Goal: Information Seeking & Learning: Check status

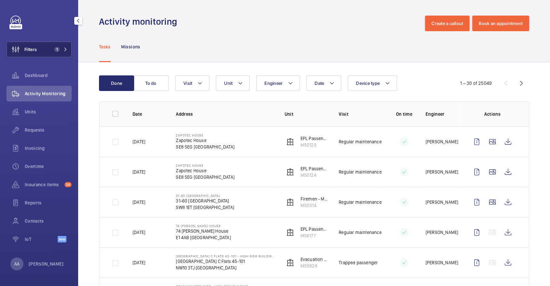
click at [59, 50] on span "1" at bounding box center [56, 49] width 5 height 5
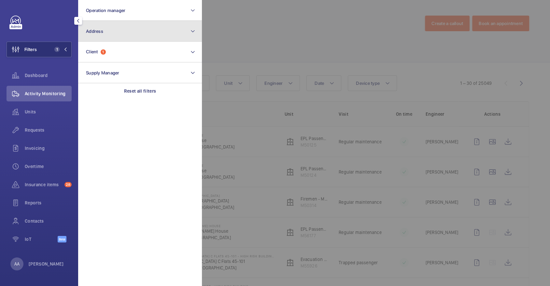
click at [105, 28] on button "Address" at bounding box center [140, 31] width 124 height 21
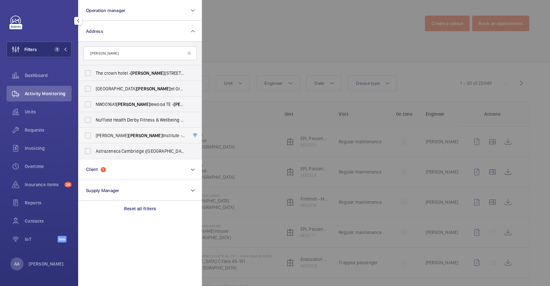
type input "[PERSON_NAME]"
click at [128, 137] on span "[PERSON_NAME]" at bounding box center [145, 135] width 34 height 5
click at [94, 137] on input "[PERSON_NAME][GEOGRAPHIC_DATA] - [STREET_ADDRESS]" at bounding box center [87, 135] width 13 height 13
checkbox input "true"
click at [239, 77] on div at bounding box center [477, 143] width 550 height 286
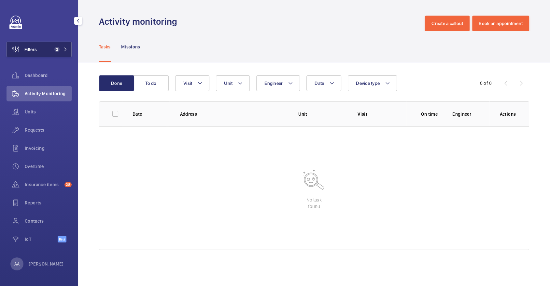
click at [58, 48] on span "2" at bounding box center [56, 49] width 5 height 5
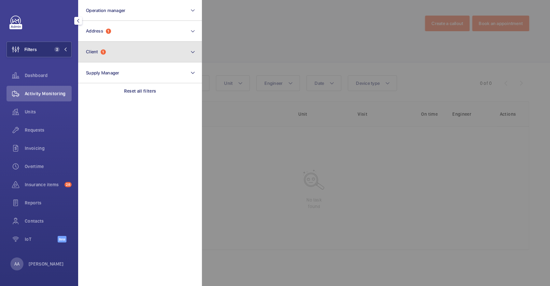
click at [114, 52] on button "Client 1" at bounding box center [140, 52] width 124 height 21
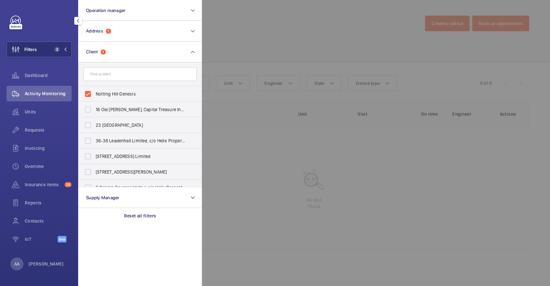
click at [111, 95] on span "Notting Hill Genesis" at bounding box center [140, 94] width 89 height 7
click at [94, 95] on input "Notting Hill Genesis" at bounding box center [87, 94] width 13 height 13
checkbox input "false"
click at [237, 45] on div at bounding box center [477, 143] width 550 height 286
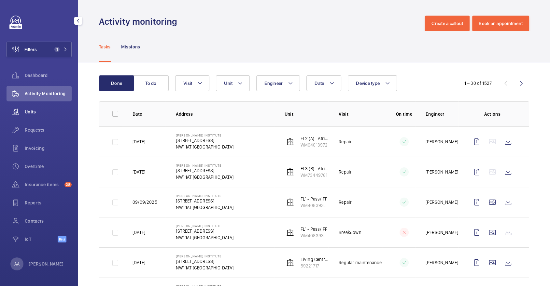
click at [28, 117] on div "Units" at bounding box center [39, 112] width 65 height 16
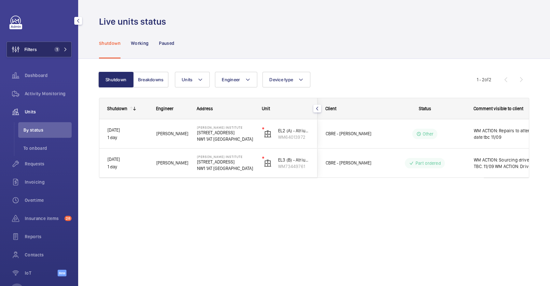
click at [47, 51] on button "Filters 1" at bounding box center [39, 50] width 65 height 16
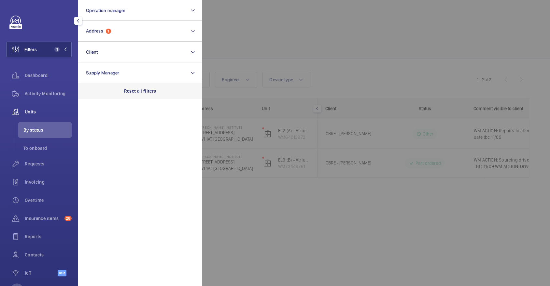
click at [136, 95] on div "Reset all filters" at bounding box center [140, 91] width 124 height 16
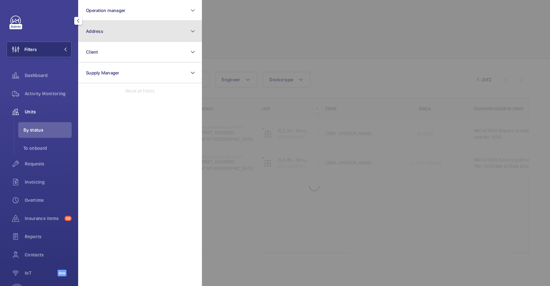
click at [120, 25] on button "Address" at bounding box center [140, 31] width 124 height 21
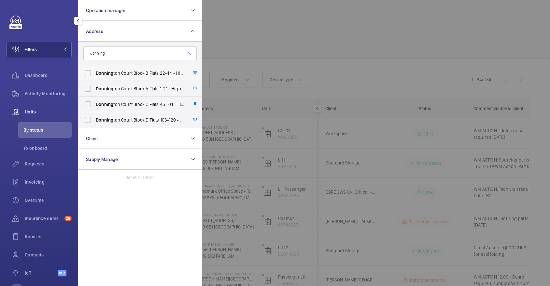
type input "donning"
click at [102, 74] on span "Donning" at bounding box center [105, 73] width 18 height 5
click at [94, 74] on input "Donning ton Court Block B Flats 22-44 - High Risk Building - Donning [STREET_AD…" at bounding box center [87, 73] width 13 height 13
checkbox input "true"
click at [101, 96] on label "Donning ton Court Block A Flats 1-21 - High Risk Building - Donning [STREET_ADD…" at bounding box center [134, 89] width 113 height 16
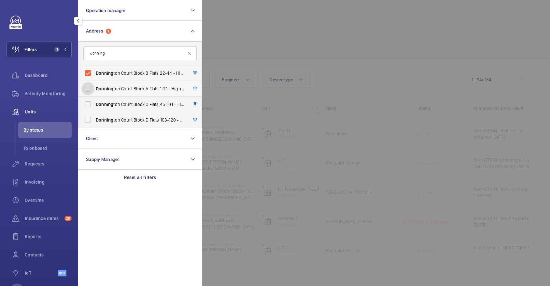
click at [94, 95] on input "Donning ton Court Block A Flats 1-21 - High Risk Building - Donning [STREET_ADD…" at bounding box center [87, 88] width 13 height 13
checkbox input "true"
click at [94, 105] on input "Donning ton Court Block C Flats [STREET_ADDRESS]" at bounding box center [87, 104] width 13 height 13
checkbox input "true"
click at [92, 124] on input "Donning ton Court Block D Flats [STREET_ADDRESS]" at bounding box center [87, 120] width 13 height 13
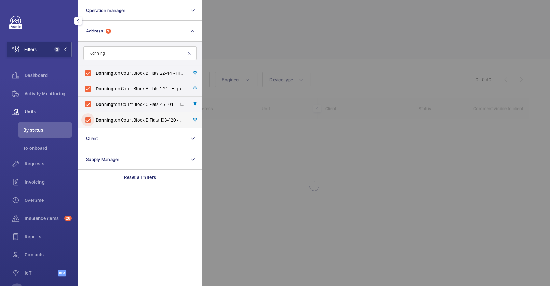
checkbox input "true"
click at [53, 167] on span "Requests" at bounding box center [48, 164] width 47 height 7
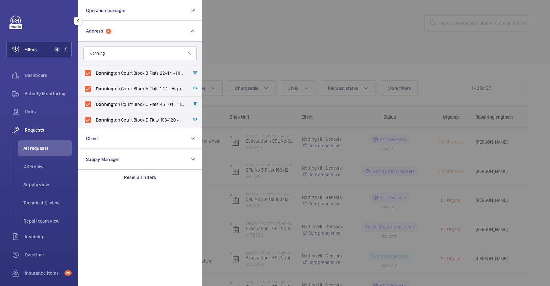
click at [236, 68] on div at bounding box center [477, 143] width 550 height 286
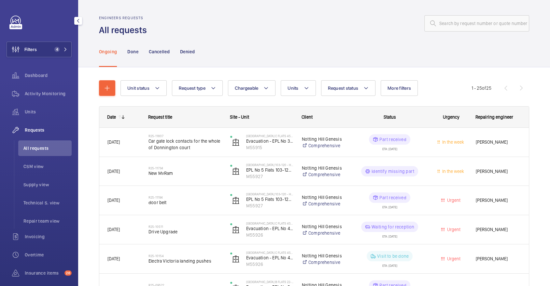
click at [138, 52] on nav "Ongoing Done Cancelled Denied" at bounding box center [147, 51] width 96 height 31
click at [130, 54] on p "Done" at bounding box center [132, 51] width 11 height 7
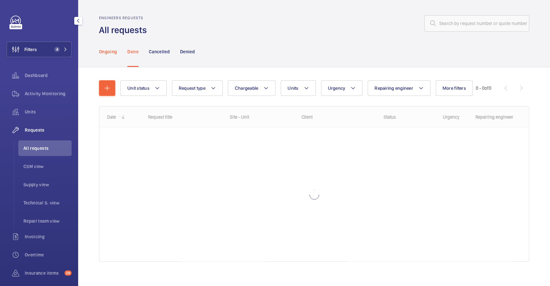
click at [108, 51] on p "Ongoing" at bounding box center [108, 51] width 18 height 7
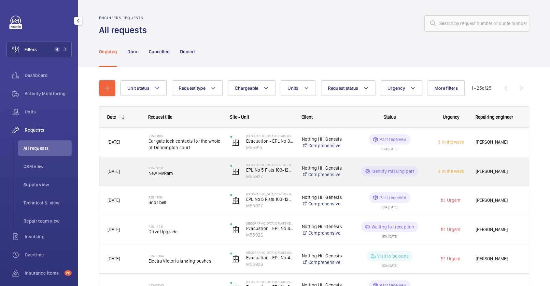
click at [177, 169] on h2 "R25-11734" at bounding box center [184, 168] width 73 height 4
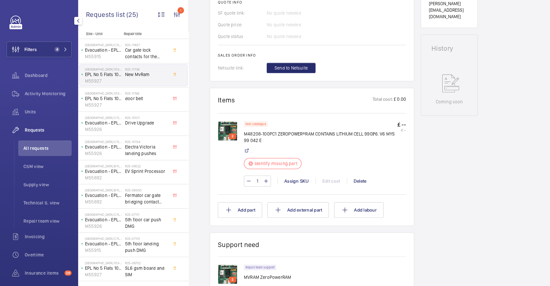
scroll to position [313, 0]
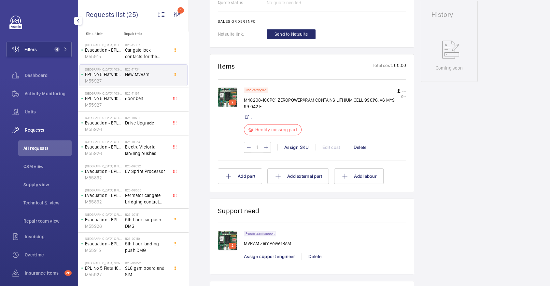
click at [230, 92] on img at bounding box center [228, 98] width 20 height 20
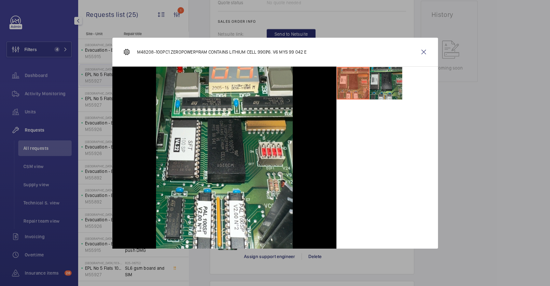
click at [384, 72] on li at bounding box center [385, 83] width 33 height 33
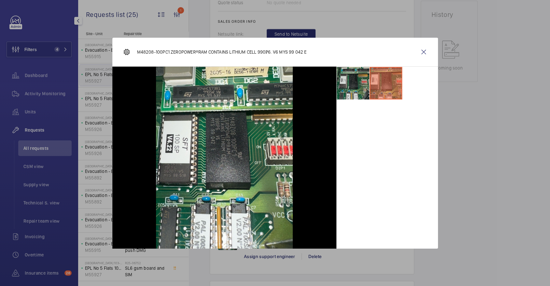
click at [353, 90] on li at bounding box center [352, 83] width 33 height 33
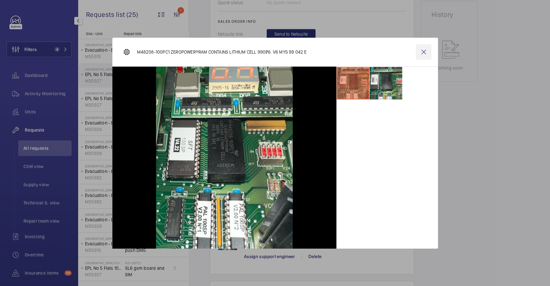
click at [427, 48] on wm-front-icon-button at bounding box center [424, 52] width 16 height 16
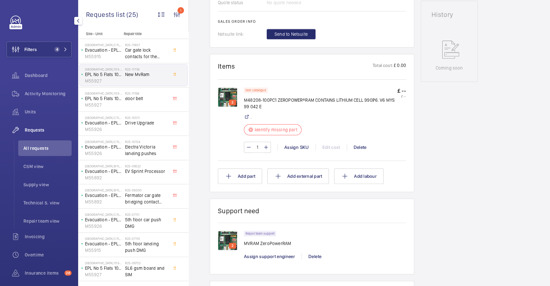
scroll to position [0, 0]
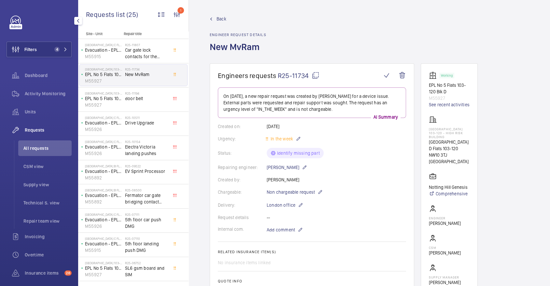
click at [314, 74] on mat-icon at bounding box center [315, 76] width 8 height 8
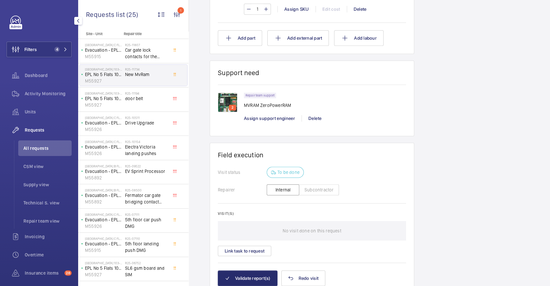
scroll to position [456, 0]
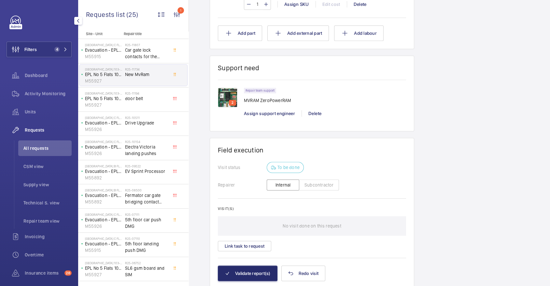
click at [224, 91] on img at bounding box center [228, 98] width 20 height 20
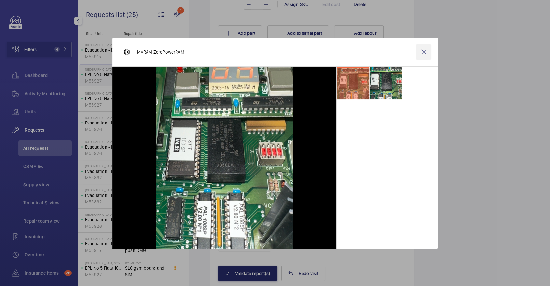
click at [422, 46] on wm-front-icon-button at bounding box center [424, 52] width 16 height 16
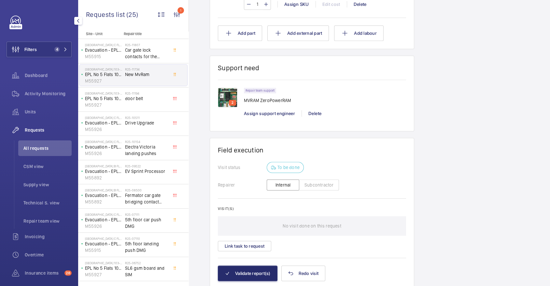
scroll to position [0, 0]
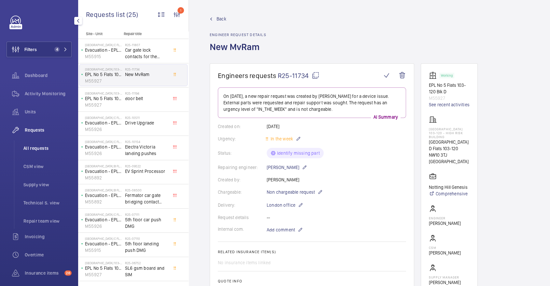
click at [36, 147] on span "All requests" at bounding box center [47, 148] width 48 height 7
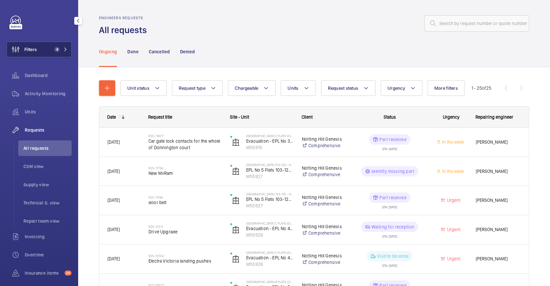
click at [59, 52] on button "Filters 4" at bounding box center [39, 50] width 65 height 16
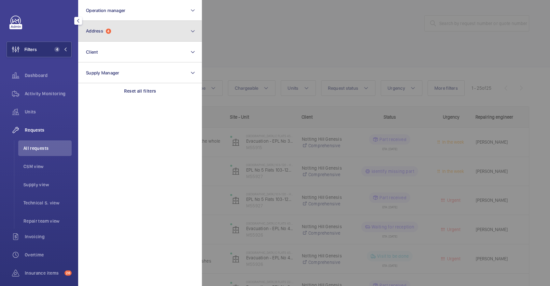
click at [105, 30] on span "Address 4" at bounding box center [98, 31] width 25 height 6
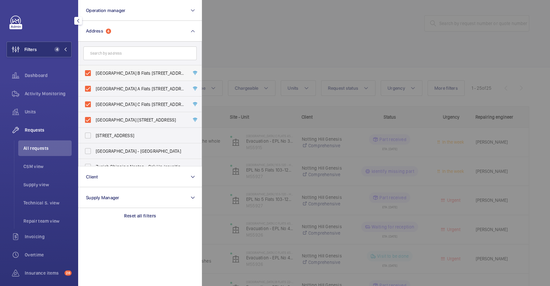
click at [105, 70] on span "[GEOGRAPHIC_DATA] B Flats [STREET_ADDRESS]" at bounding box center [140, 73] width 89 height 7
click at [94, 70] on input "[GEOGRAPHIC_DATA] B Flats [STREET_ADDRESS]" at bounding box center [87, 73] width 13 height 13
checkbox input "false"
click at [102, 88] on span "[GEOGRAPHIC_DATA] A Flats [STREET_ADDRESS]" at bounding box center [140, 89] width 89 height 7
click at [94, 88] on input "[GEOGRAPHIC_DATA] A Flats [STREET_ADDRESS]" at bounding box center [87, 88] width 13 height 13
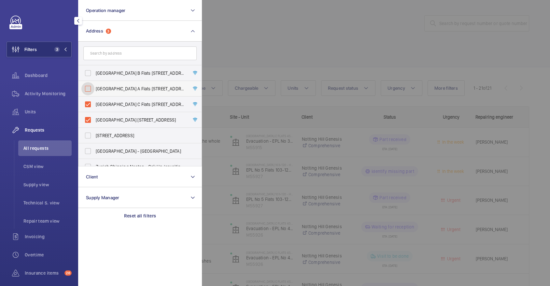
checkbox input "false"
click at [100, 98] on label "[GEOGRAPHIC_DATA] C Flats [STREET_ADDRESS]" at bounding box center [134, 105] width 113 height 16
click at [94, 98] on input "[GEOGRAPHIC_DATA] C Flats [STREET_ADDRESS]" at bounding box center [87, 104] width 13 height 13
checkbox input "false"
click at [101, 128] on label "[STREET_ADDRESS]" at bounding box center [134, 136] width 113 height 16
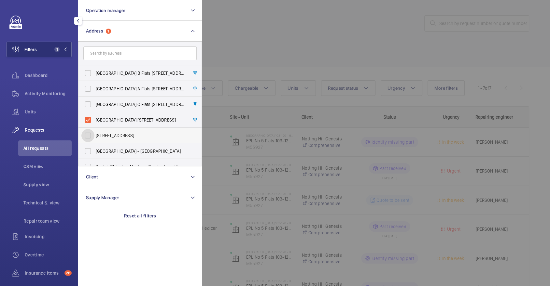
click at [94, 129] on input "[STREET_ADDRESS]" at bounding box center [87, 135] width 13 height 13
checkbox input "true"
click at [117, 120] on span "[GEOGRAPHIC_DATA] [STREET_ADDRESS]" at bounding box center [140, 120] width 89 height 7
click at [94, 120] on input "[GEOGRAPHIC_DATA] [STREET_ADDRESS]" at bounding box center [87, 120] width 13 height 13
checkbox input "false"
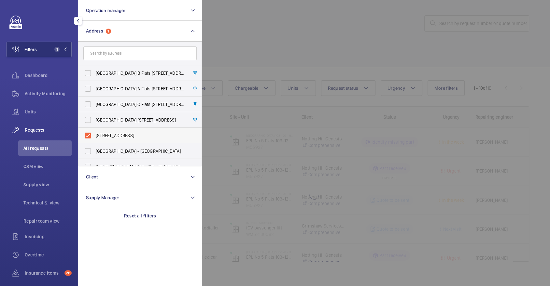
click at [119, 131] on label "[STREET_ADDRESS]" at bounding box center [134, 136] width 113 height 16
click at [94, 131] on input "[STREET_ADDRESS]" at bounding box center [87, 135] width 13 height 13
checkbox input "false"
click at [128, 58] on input "text" at bounding box center [139, 54] width 113 height 14
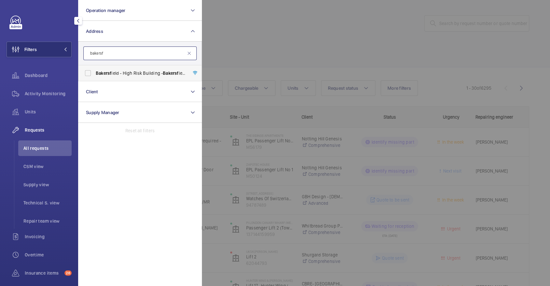
type input "bakersf"
click at [137, 75] on span "Bakersf ield - High Risk Building - [GEOGRAPHIC_DATA]" at bounding box center [140, 73] width 89 height 7
click at [94, 75] on input "Bakersf ield - High Risk Building - [GEOGRAPHIC_DATA]" at bounding box center [87, 73] width 13 height 13
checkbox input "true"
click at [60, 88] on div "Activity Monitoring" at bounding box center [39, 94] width 65 height 16
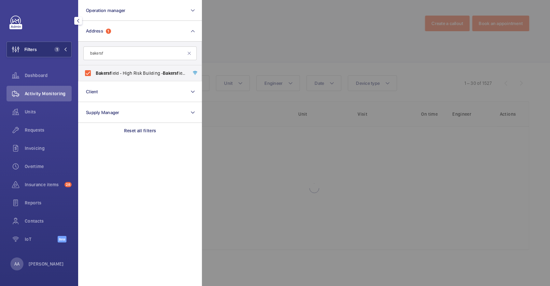
click at [307, 40] on div at bounding box center [477, 143] width 550 height 286
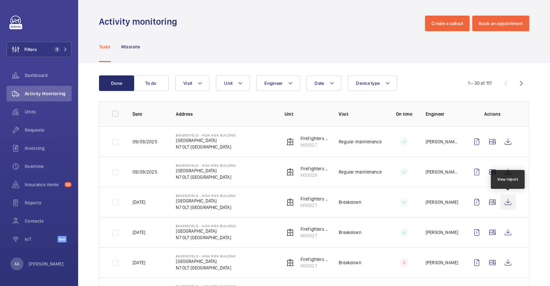
click at [506, 204] on wm-front-icon-button at bounding box center [508, 203] width 16 height 16
click at [33, 111] on span "Units" at bounding box center [48, 112] width 47 height 7
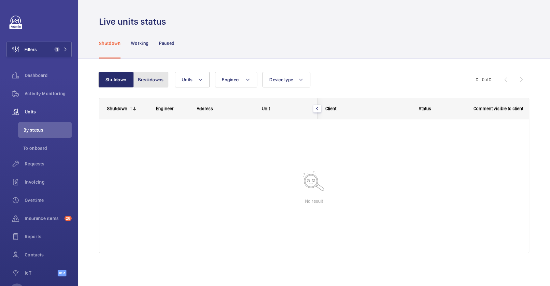
click at [157, 82] on button "Breakdowns" at bounding box center [150, 80] width 35 height 16
click at [51, 94] on span "Activity Monitoring" at bounding box center [48, 93] width 47 height 7
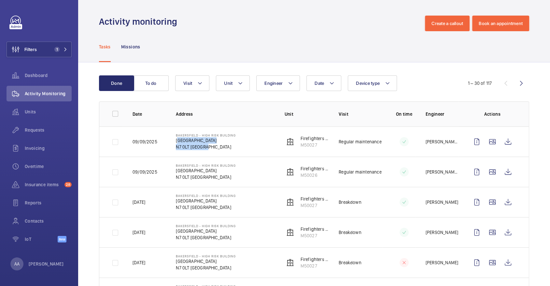
drag, startPoint x: 176, startPoint y: 140, endPoint x: 189, endPoint y: 148, distance: 15.3
click at [189, 148] on div "[GEOGRAPHIC_DATA] - [GEOGRAPHIC_DATA]" at bounding box center [206, 141] width 60 height 17
copy div "Bakersfield N7 0LT"
drag, startPoint x: 320, startPoint y: 145, endPoint x: 301, endPoint y: 145, distance: 18.2
click at [301, 145] on p "M50027" at bounding box center [314, 145] width 28 height 7
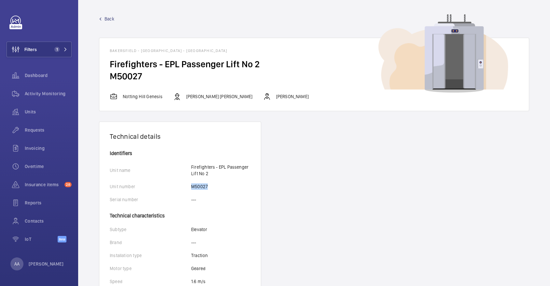
drag, startPoint x: 191, startPoint y: 185, endPoint x: 214, endPoint y: 186, distance: 23.5
click at [214, 186] on div "Unit number M50027" at bounding box center [180, 187] width 141 height 7
